Goal: Information Seeking & Learning: Find specific page/section

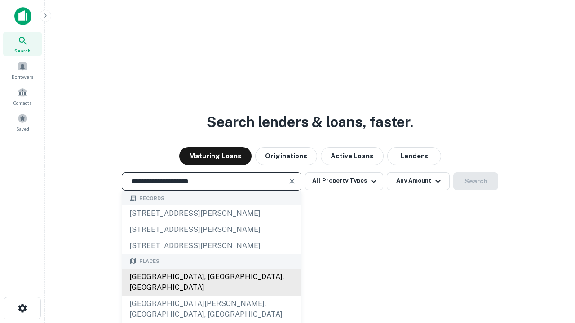
click at [211, 296] on div "[GEOGRAPHIC_DATA], [GEOGRAPHIC_DATA], [GEOGRAPHIC_DATA]" at bounding box center [211, 282] width 179 height 27
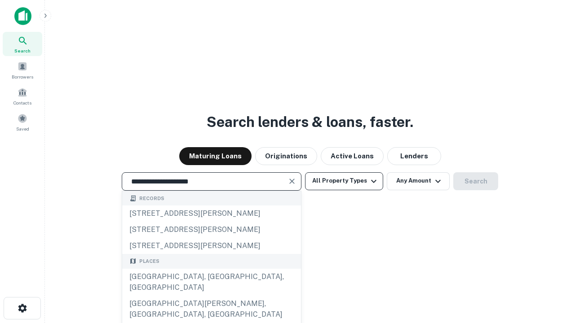
type input "**********"
click at [344, 181] on button "All Property Types" at bounding box center [344, 181] width 78 height 18
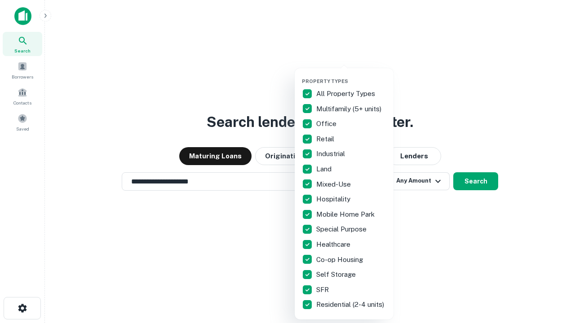
click at [351, 75] on button "button" at bounding box center [351, 75] width 99 height 0
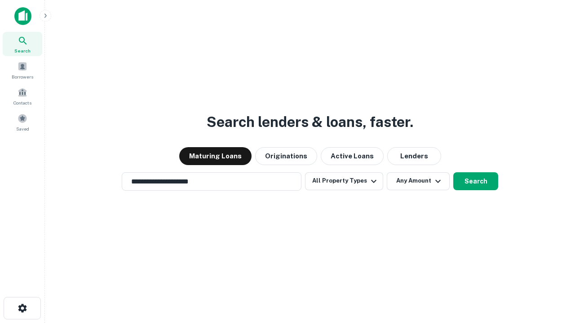
scroll to position [14, 0]
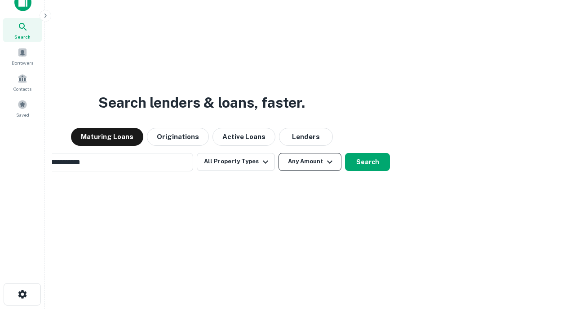
click at [278, 153] on button "Any Amount" at bounding box center [309, 162] width 63 height 18
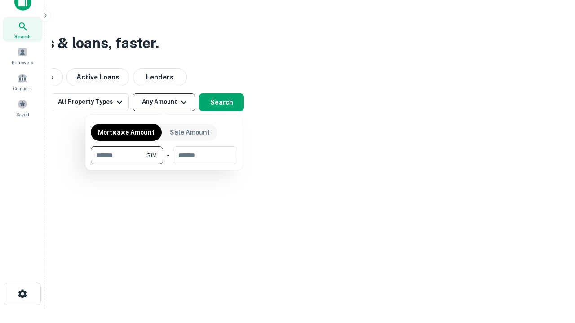
type input "*******"
click at [164, 164] on button "button" at bounding box center [164, 164] width 146 height 0
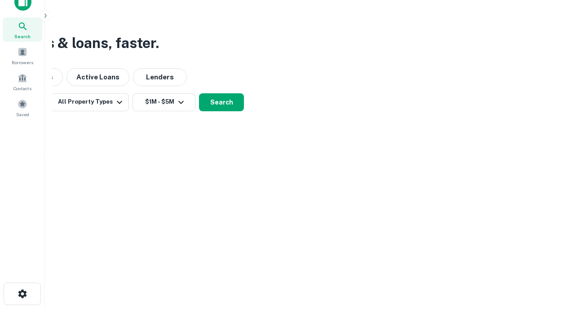
scroll to position [5, 166]
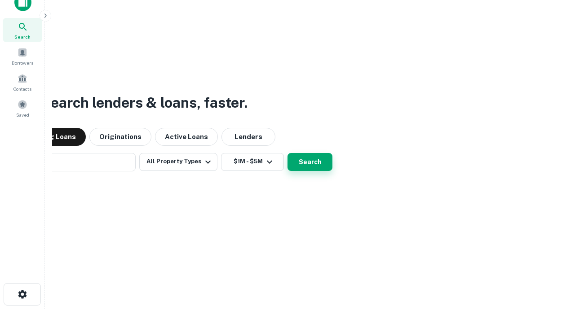
click at [287, 153] on button "Search" at bounding box center [309, 162] width 45 height 18
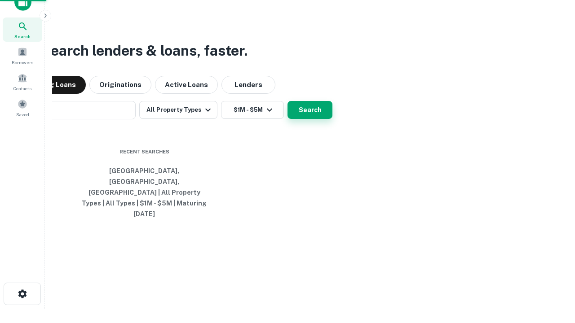
scroll to position [24, 254]
